Goal: Transaction & Acquisition: Purchase product/service

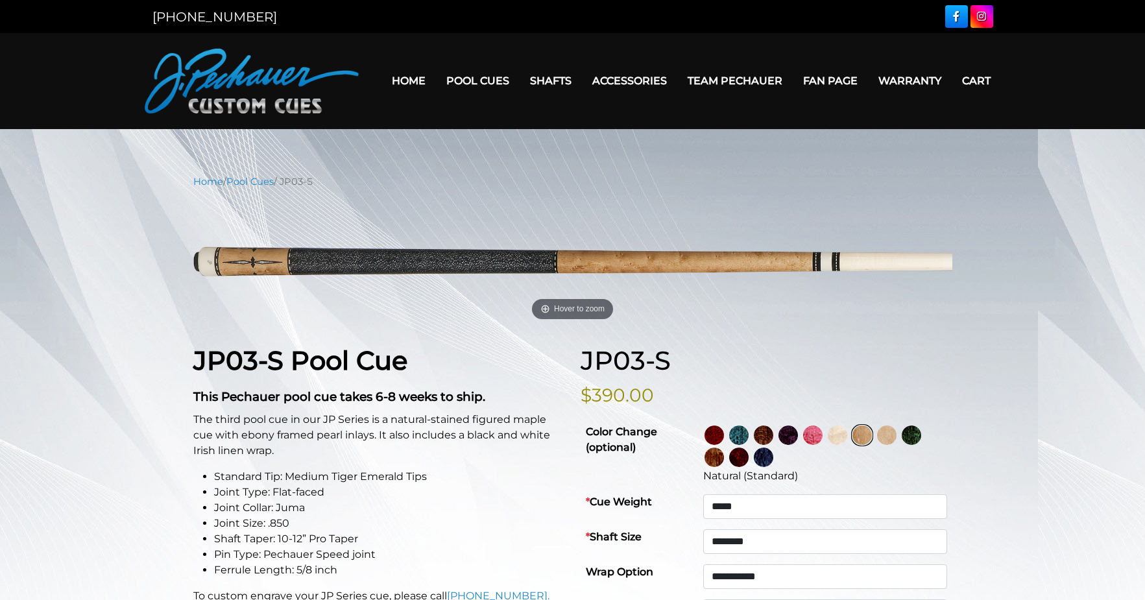
select select "*****"
select select "********"
select select "*****"
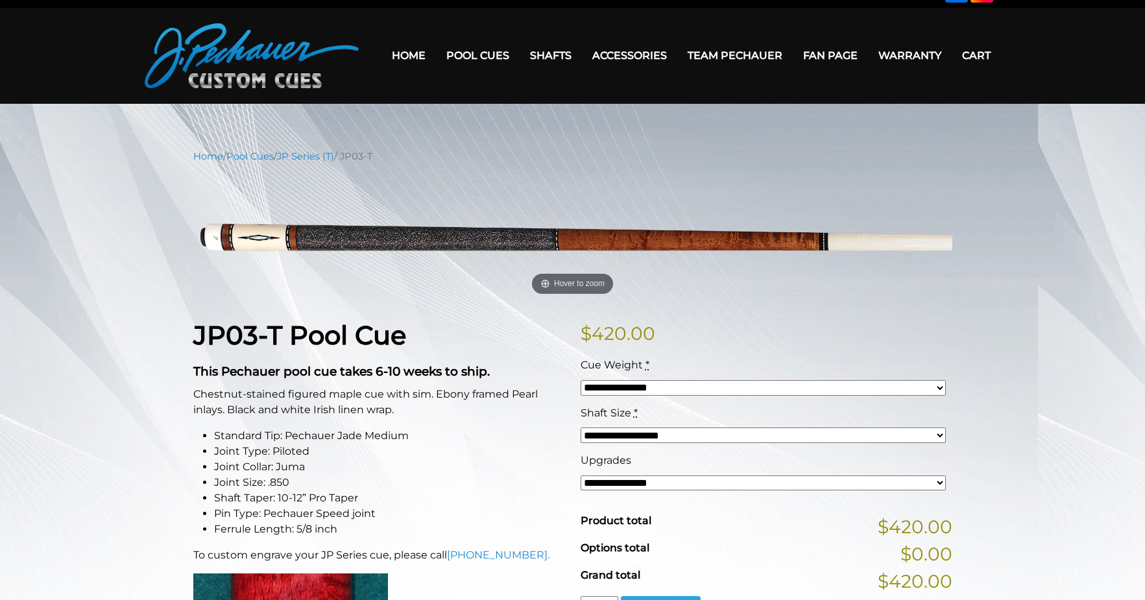
scroll to position [30, 0]
